Goal: Navigation & Orientation: Understand site structure

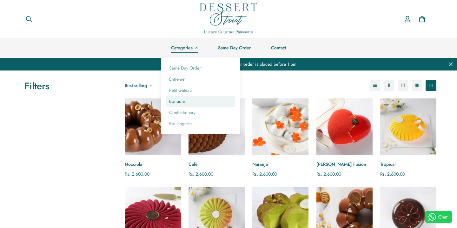
click at [179, 101] on link "Bonbons" at bounding box center [200, 101] width 69 height 11
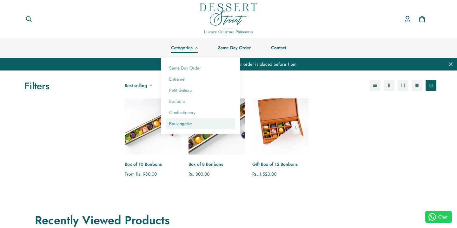
click at [186, 124] on link "Boulangerie" at bounding box center [200, 123] width 69 height 11
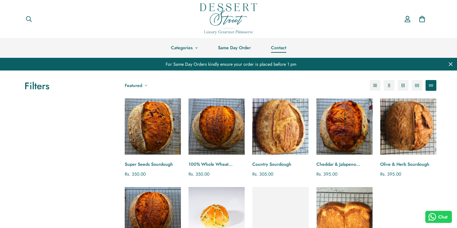
click at [280, 49] on link "Contact" at bounding box center [279, 47] width 36 height 19
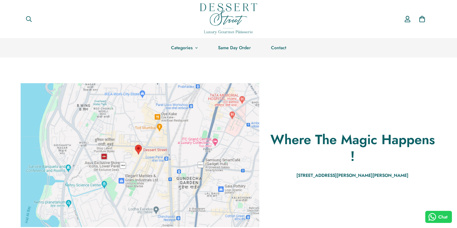
scroll to position [1, 0]
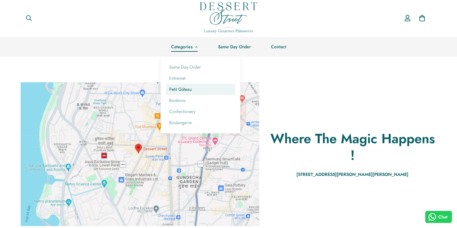
click at [185, 90] on link "Petit Gâteau" at bounding box center [200, 89] width 69 height 11
